Goal: Information Seeking & Learning: Find specific fact

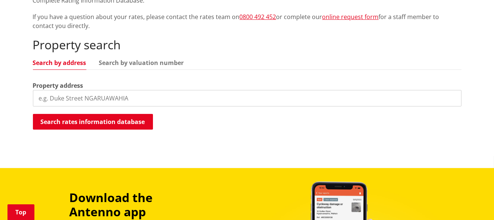
scroll to position [224, 0]
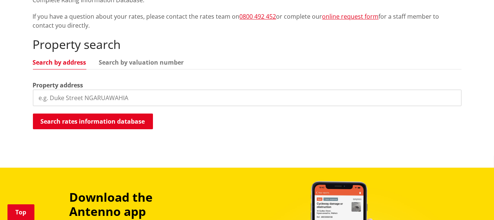
click at [177, 90] on input "search" at bounding box center [247, 98] width 429 height 16
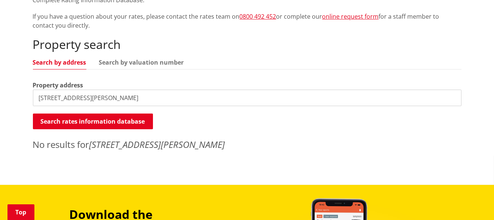
drag, startPoint x: 91, startPoint y: 84, endPoint x: 354, endPoint y: 72, distance: 262.8
click at [314, 90] on input "125 maxwell road, maramarua" at bounding box center [247, 98] width 429 height 16
type input "125 maxwell road,"
click at [91, 90] on input "125 maxwell road," at bounding box center [247, 98] width 429 height 16
click at [150, 59] on link "Search by valuation number" at bounding box center [141, 62] width 85 height 6
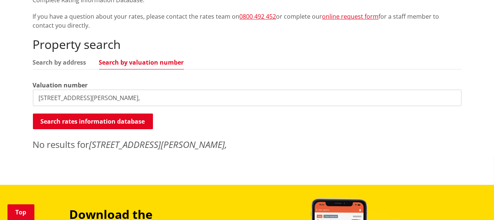
click at [119, 90] on input "125 maxwell road," at bounding box center [247, 98] width 429 height 16
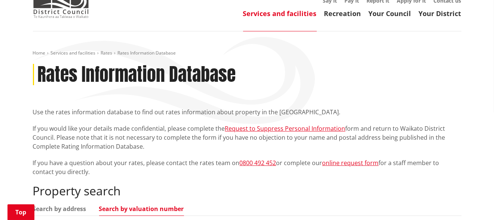
scroll to position [37, 0]
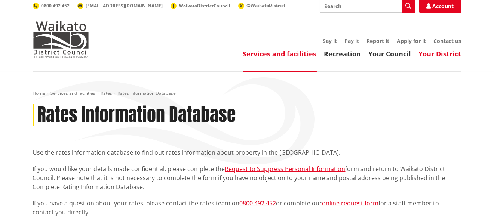
click at [447, 49] on link "Your District" at bounding box center [440, 53] width 43 height 9
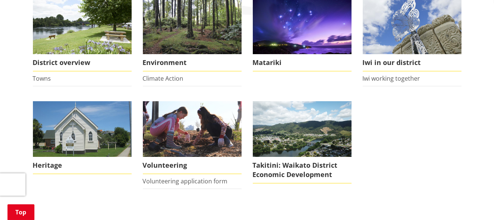
scroll to position [261, 0]
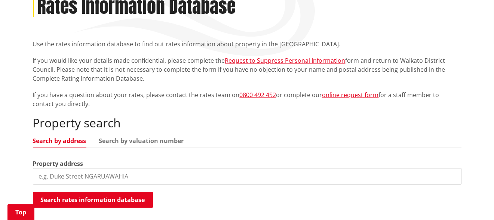
scroll to position [150, 0]
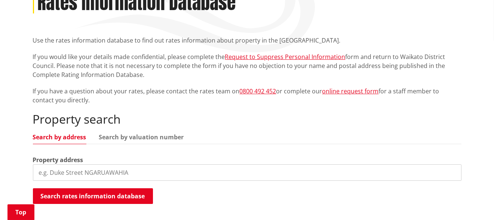
click at [84, 165] on input "search" at bounding box center [247, 173] width 429 height 16
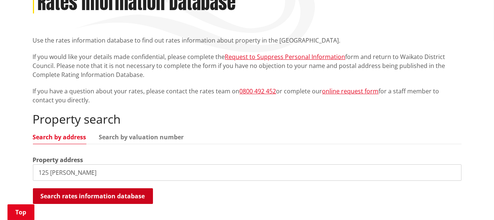
type input "125 Maxwell"
click at [106, 189] on button "Search rates information database" at bounding box center [93, 197] width 120 height 16
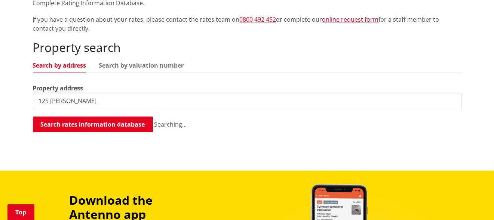
scroll to position [224, 0]
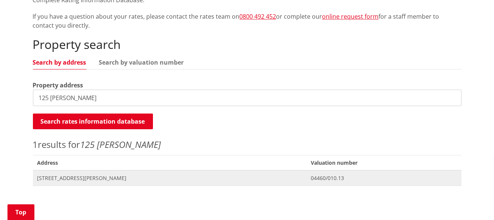
click at [120, 175] on span "[STREET_ADDRESS][PERSON_NAME]" at bounding box center [169, 178] width 265 height 7
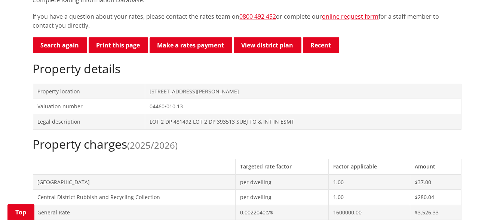
scroll to position [261, 0]
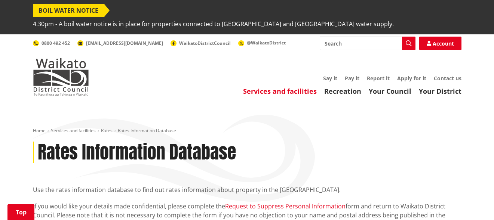
scroll to position [224, 0]
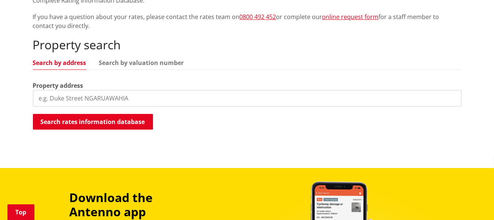
click at [148, 90] on input "search" at bounding box center [247, 98] width 429 height 16
type input "157 maxwell"
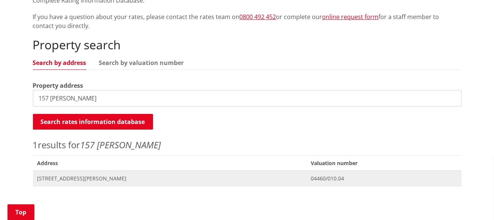
click at [85, 171] on span "Address 157 Maxwell Road MARAMARUA" at bounding box center [170, 178] width 274 height 15
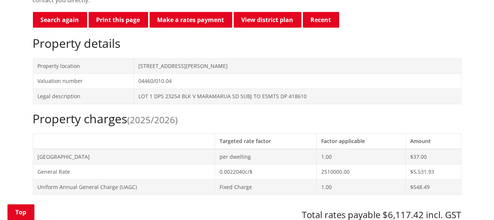
scroll to position [261, 0]
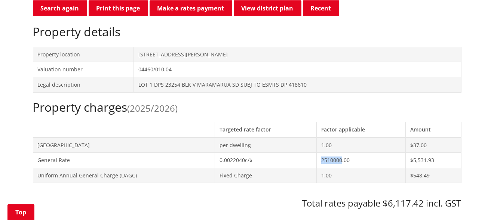
drag, startPoint x: 319, startPoint y: 147, endPoint x: 340, endPoint y: 146, distance: 20.6
click at [340, 153] on td "2510000.00" at bounding box center [361, 160] width 89 height 15
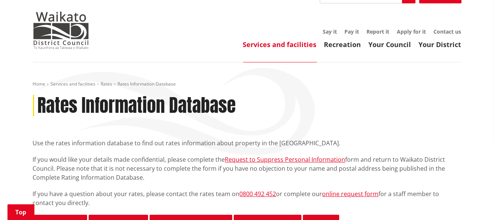
scroll to position [0, 0]
